Goal: Transaction & Acquisition: Purchase product/service

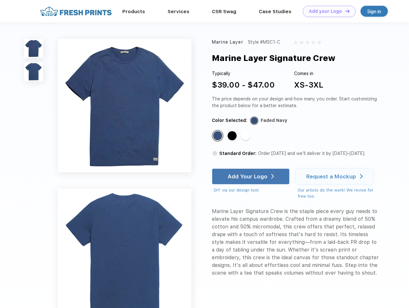
click at [327, 11] on link "Add your Logo Design Tool" at bounding box center [329, 11] width 53 height 11
click at [0, 0] on div "Design Tool" at bounding box center [0, 0] width 0 height 0
click at [345, 11] on link "Add your Logo Design Tool" at bounding box center [329, 11] width 53 height 11
click at [34, 48] on img at bounding box center [33, 48] width 19 height 19
click at [34, 72] on img at bounding box center [33, 71] width 19 height 19
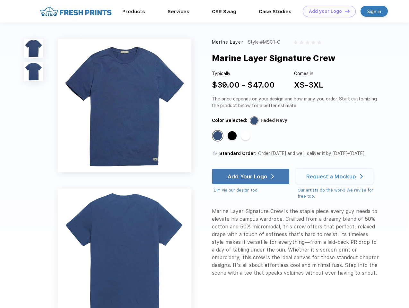
click at [218, 136] on div "Standard Color" at bounding box center [217, 135] width 9 height 9
click at [233, 136] on div "Standard Color" at bounding box center [232, 135] width 9 height 9
click at [246, 136] on div "Standard Color" at bounding box center [245, 135] width 9 height 9
click at [252, 177] on div "Add Your Logo" at bounding box center [248, 176] width 40 height 6
click at [336, 177] on div "Request a Mockup" at bounding box center [331, 176] width 50 height 6
